Goal: Transaction & Acquisition: Book appointment/travel/reservation

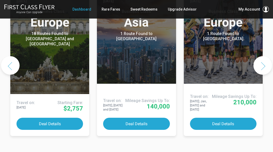
scroll to position [304, 0]
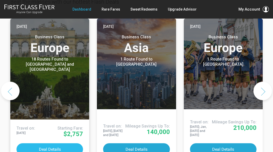
click at [48, 143] on button "Deal Details" at bounding box center [49, 149] width 67 height 12
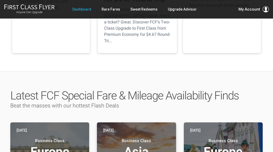
scroll to position [37, 0]
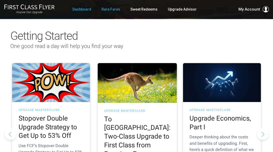
click at [113, 10] on link "Rare Fares" at bounding box center [111, 9] width 19 height 9
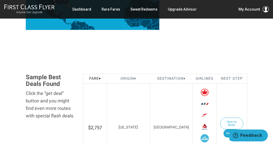
scroll to position [245, 0]
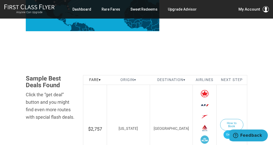
click at [231, 130] on link "Get Deal" at bounding box center [231, 134] width 16 height 8
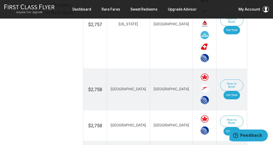
scroll to position [350, 0]
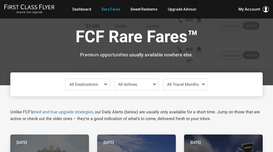
click at [107, 83] on span at bounding box center [107, 84] width 6 height 4
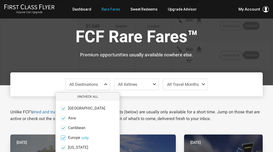
click at [86, 138] on button "only" at bounding box center [84, 138] width 7 height 5
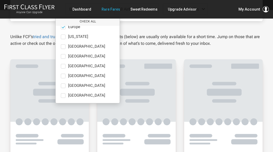
scroll to position [78, 0]
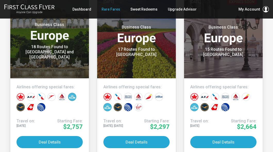
scroll to position [142, 0]
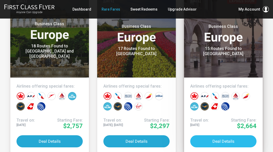
click at [221, 141] on button "Deal Details" at bounding box center [223, 141] width 66 height 12
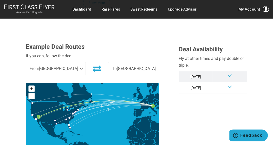
scroll to position [129, 0]
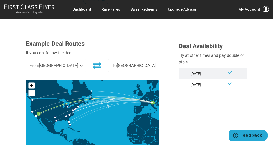
click at [79, 64] on span at bounding box center [82, 65] width 6 height 13
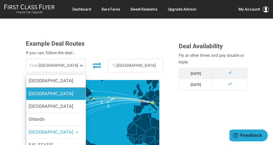
click at [47, 93] on label "[GEOGRAPHIC_DATA]" at bounding box center [56, 93] width 60 height 13
click at [0, 0] on input "[GEOGRAPHIC_DATA]" at bounding box center [0, 0] width 0 height 0
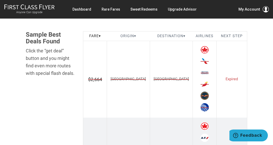
scroll to position [294, 0]
